Goal: Task Accomplishment & Management: Manage account settings

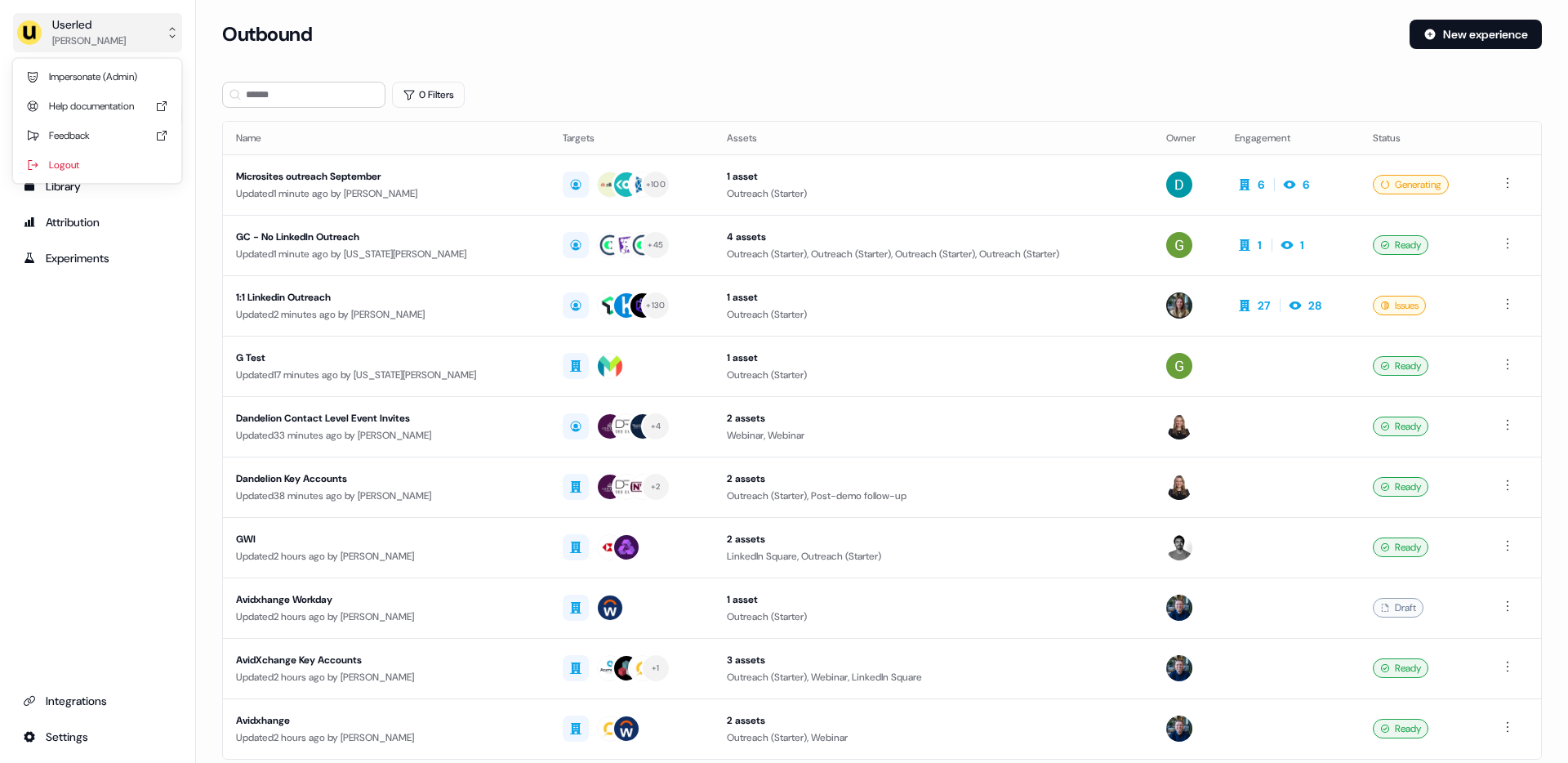
click at [80, 47] on div "[PERSON_NAME]" at bounding box center [89, 41] width 74 height 16
click at [88, 74] on div "Impersonate (Admin)" at bounding box center [97, 76] width 155 height 29
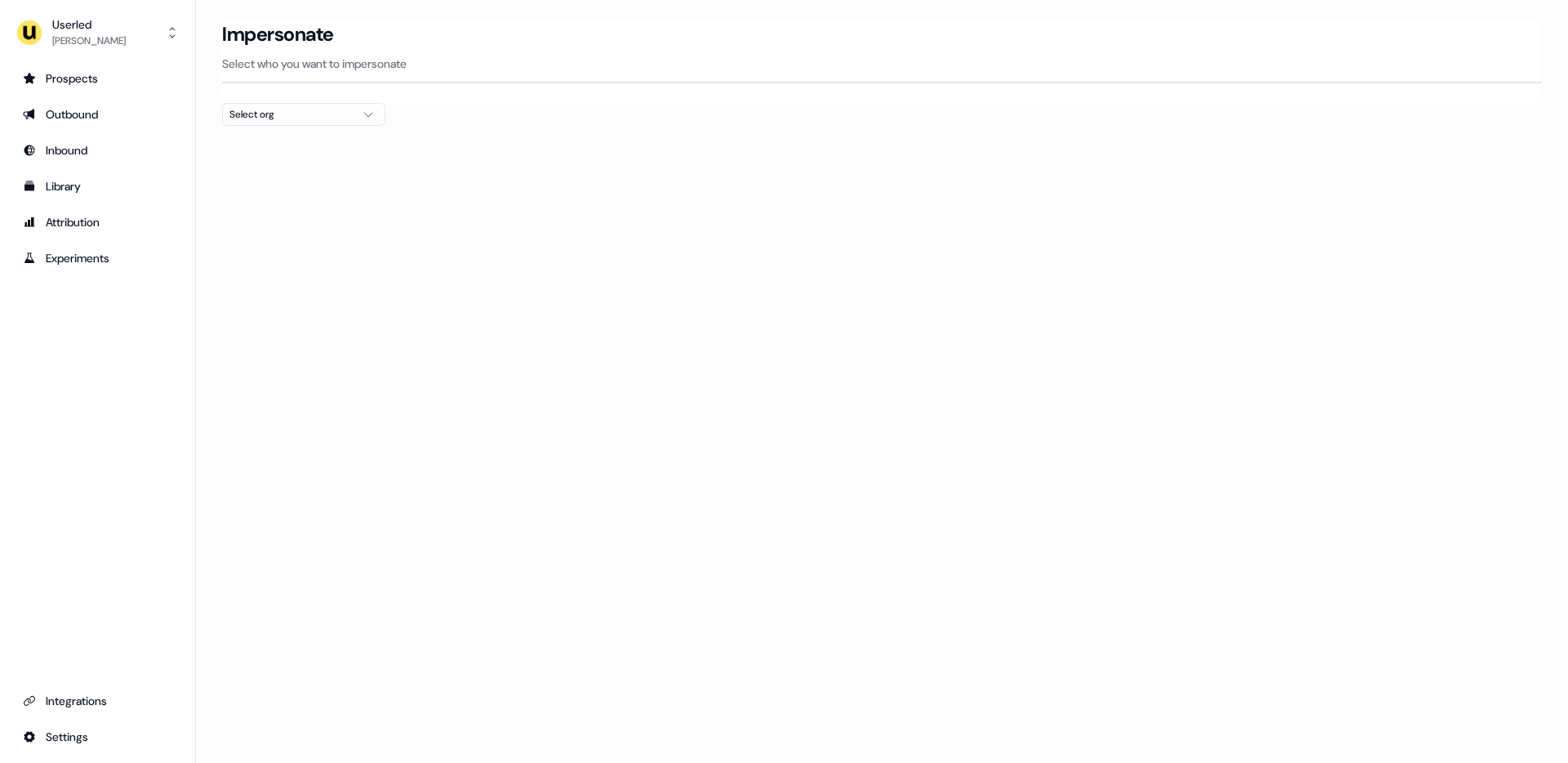
click at [261, 109] on div "Select org" at bounding box center [290, 114] width 123 height 16
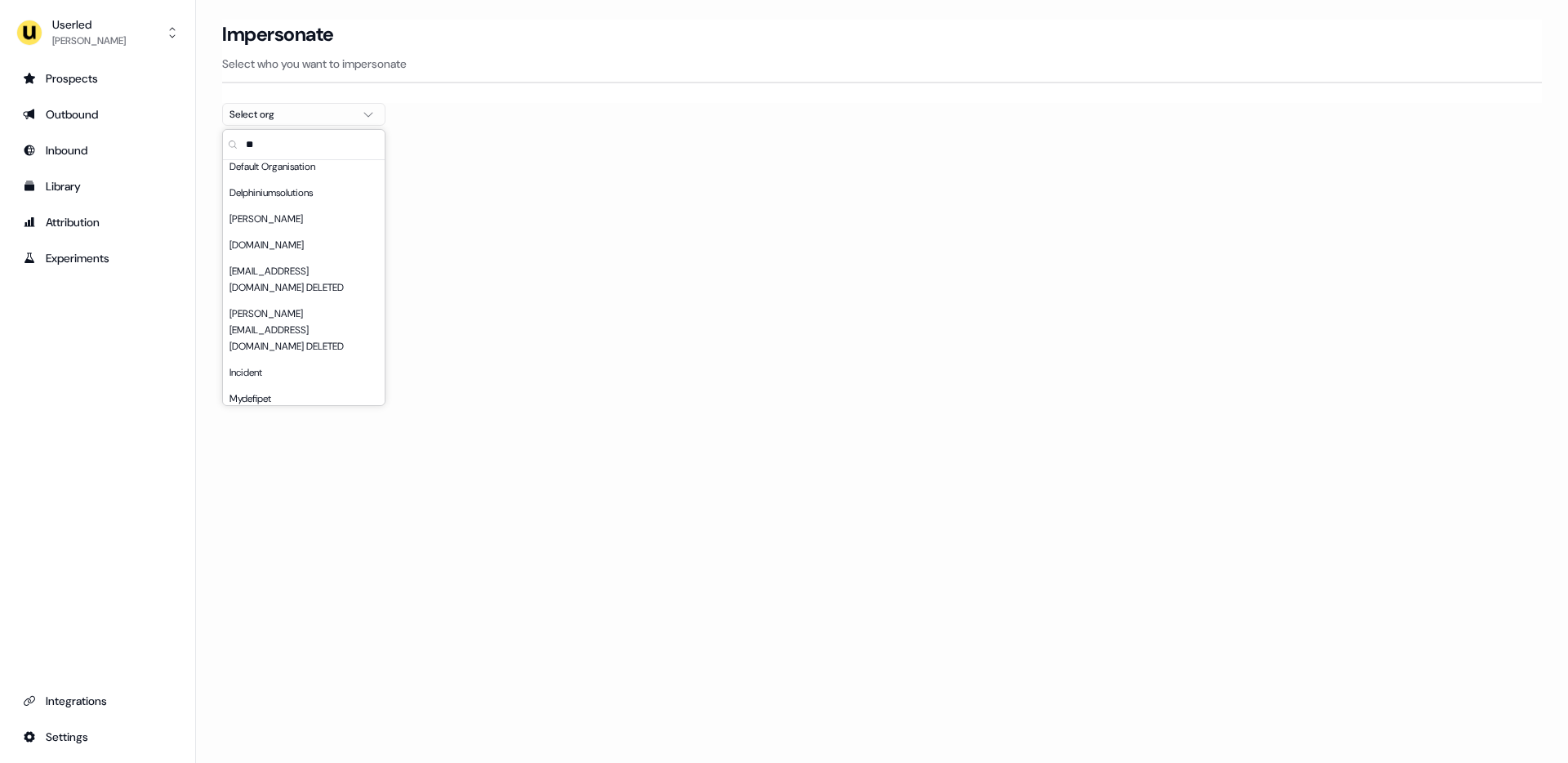
scroll to position [26, 0]
type input "*"
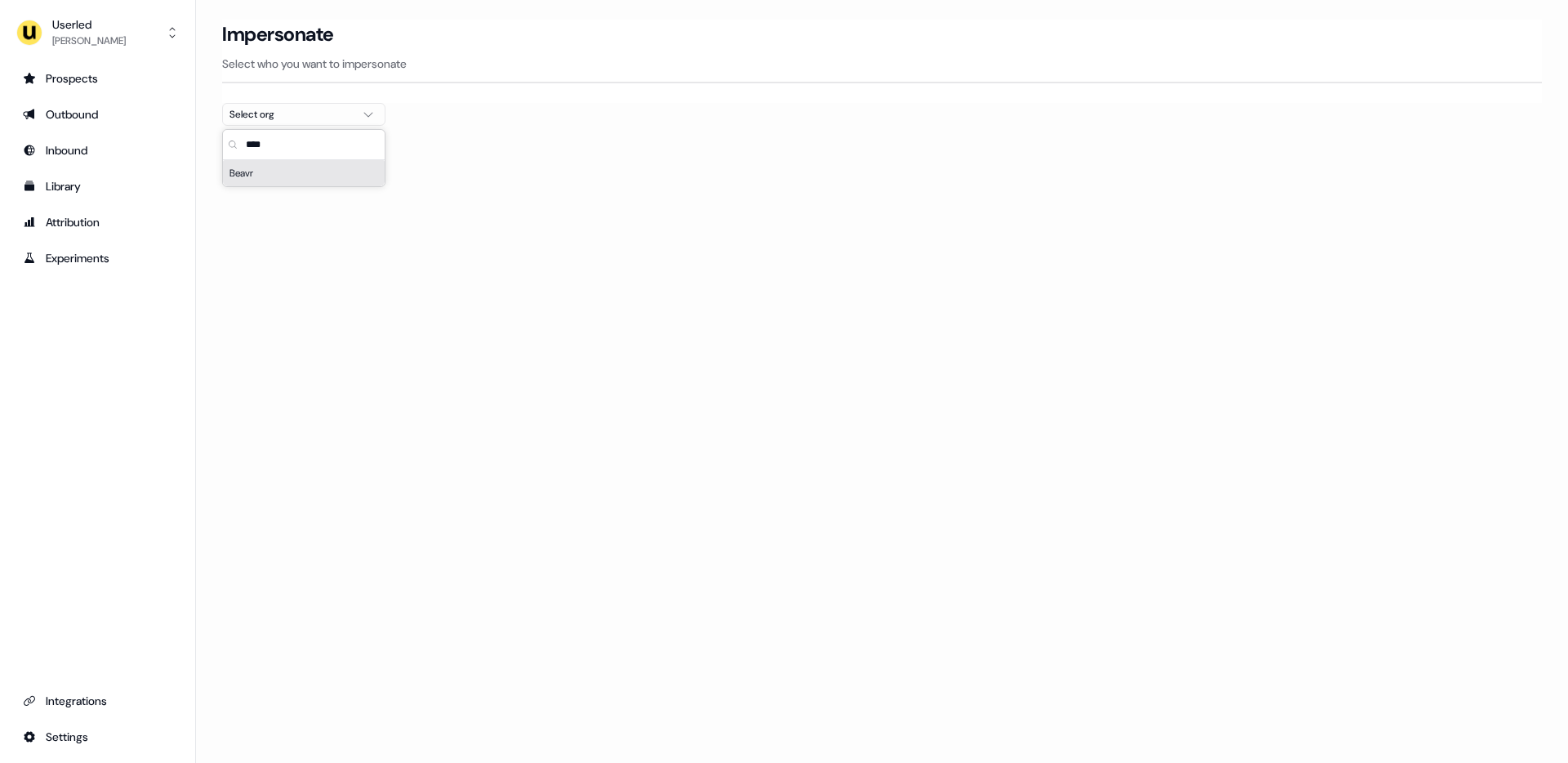
type input "****"
click at [251, 175] on div "Beavr" at bounding box center [303, 173] width 162 height 26
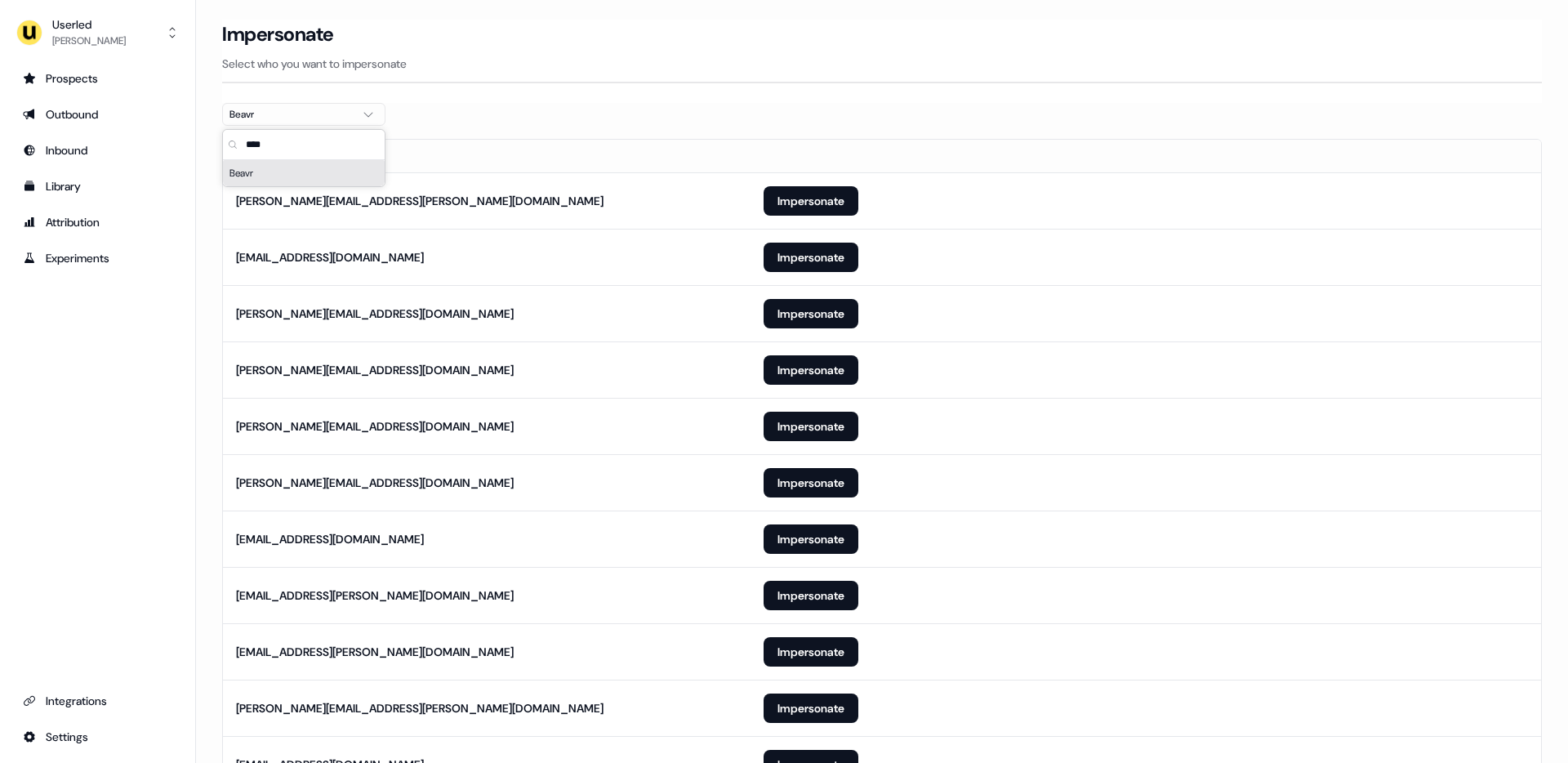
click at [263, 176] on div "Beavr" at bounding box center [303, 173] width 162 height 26
click at [811, 261] on button "Impersonate" at bounding box center [810, 257] width 95 height 29
